Goal: Task Accomplishment & Management: Complete application form

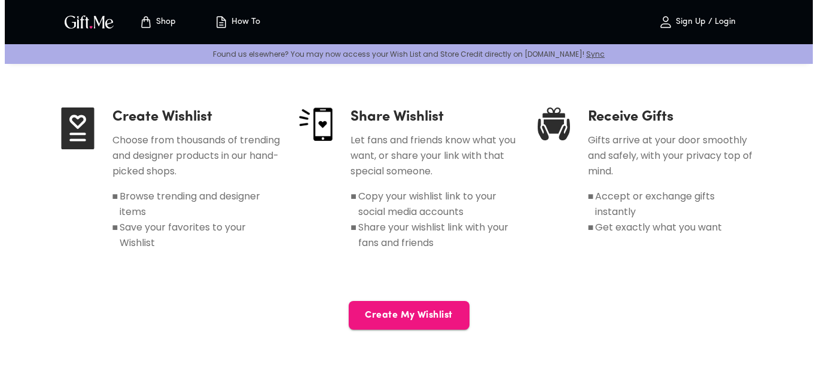
scroll to position [560, 0]
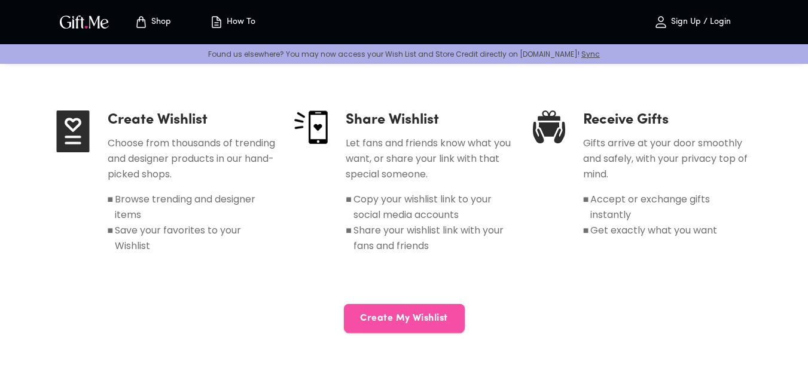
click at [404, 329] on button "Create My Wishlist" at bounding box center [404, 318] width 121 height 29
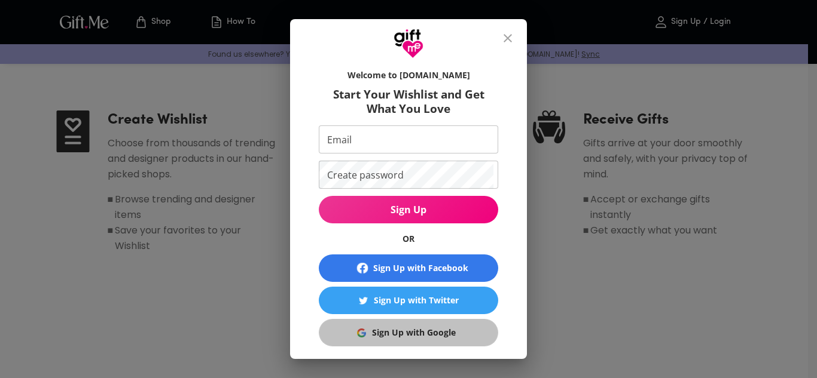
click at [413, 335] on div "Sign Up with Google" at bounding box center [414, 332] width 84 height 13
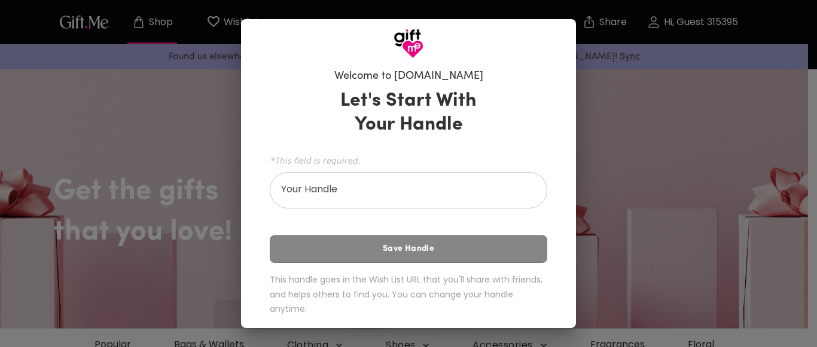
click at [673, 87] on div "Welcome to [DOMAIN_NAME] Let's Start With Your Handle *This field is required. …" at bounding box center [408, 173] width 817 height 347
click at [658, 45] on div "Welcome to [DOMAIN_NAME] Let's Start With Your Handle *This field is required. …" at bounding box center [408, 173] width 817 height 347
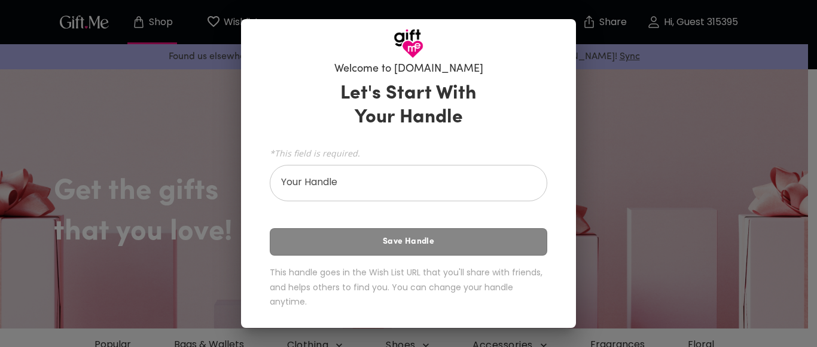
click at [436, 239] on div "Let's Start With Your Handle *This field is required. Your Handle Your Handle S…" at bounding box center [408, 198] width 277 height 242
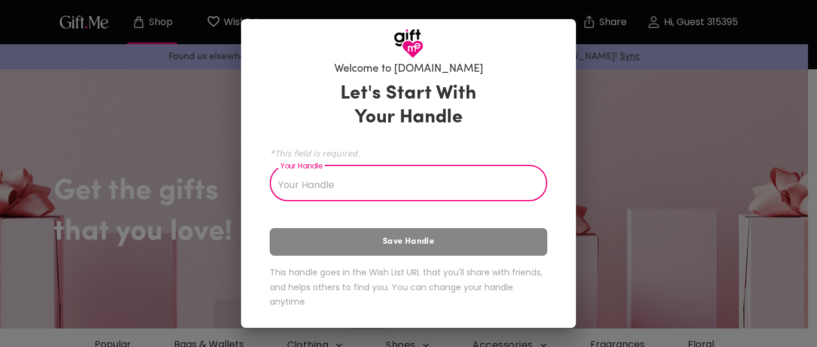
click at [443, 187] on input "Your Handle" at bounding box center [402, 184] width 264 height 33
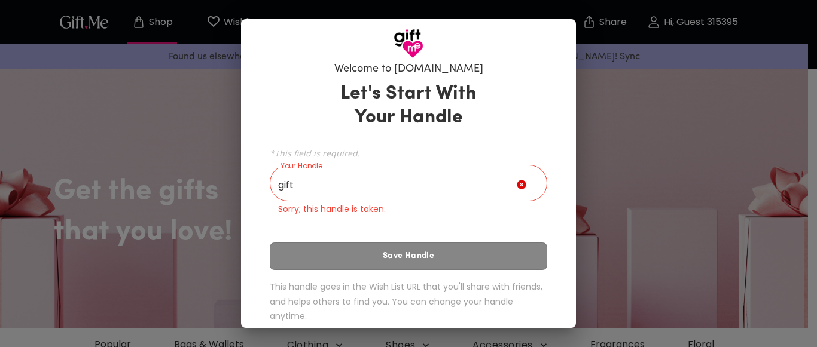
click at [457, 258] on div "Let's Start With Your Handle *This field is required. Your Handle gift Your Han…" at bounding box center [408, 205] width 277 height 256
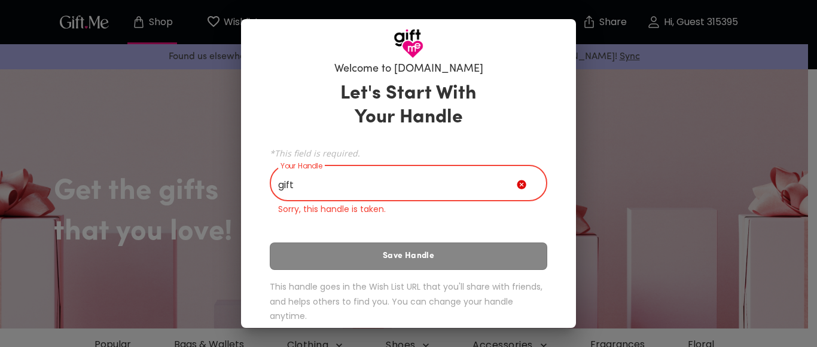
click at [463, 191] on input "gift" at bounding box center [393, 184] width 247 height 33
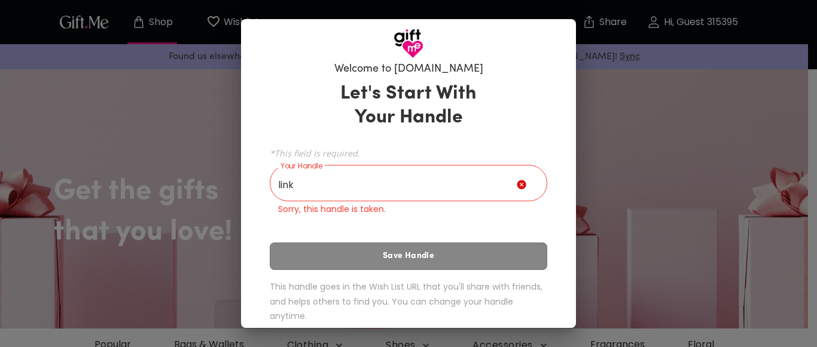
click at [480, 258] on div "Let's Start With Your Handle *This field is required. Your Handle link Your Han…" at bounding box center [408, 205] width 277 height 256
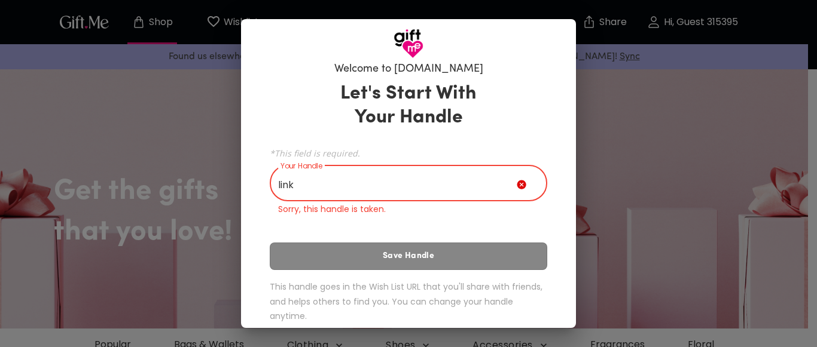
click at [473, 187] on input "link" at bounding box center [393, 184] width 247 height 33
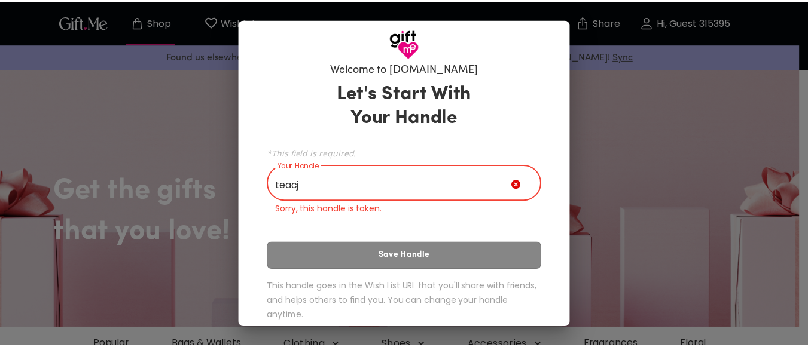
scroll to position [0, 0]
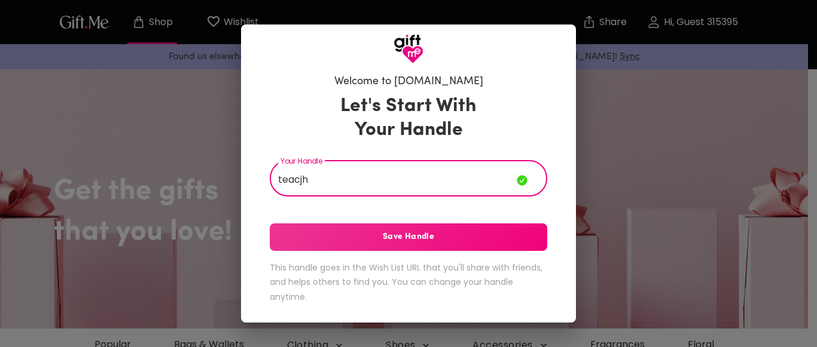
type input "teacjh"
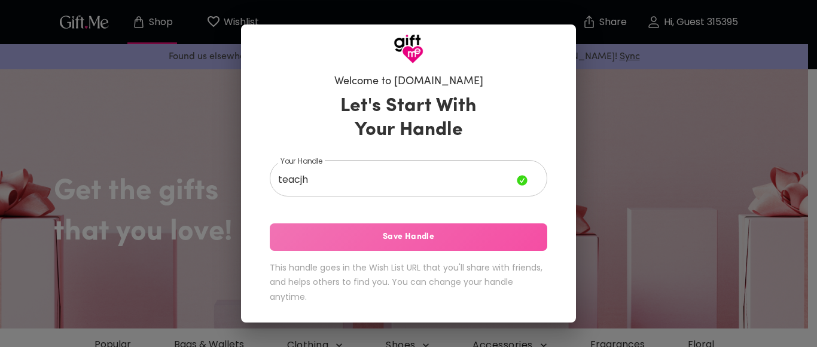
click at [488, 242] on span "Save Handle" at bounding box center [408, 237] width 277 height 13
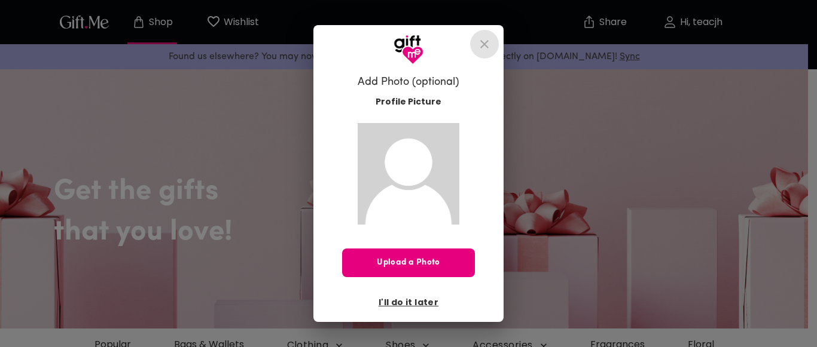
click at [479, 45] on icon "close" at bounding box center [484, 44] width 14 height 14
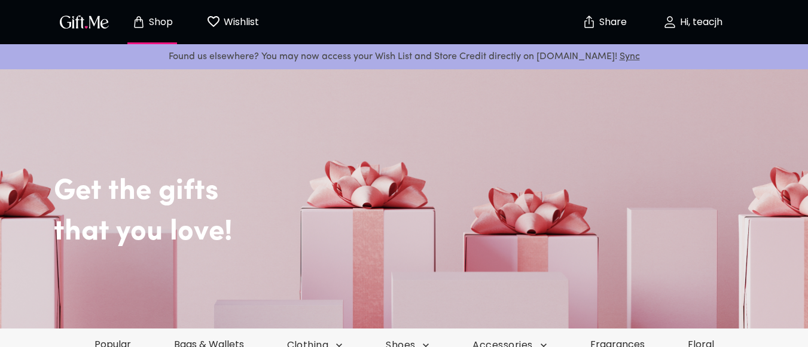
click at [93, 35] on div "Shop Wishlist 0" at bounding box center [164, 22] width 216 height 38
